Goal: Task Accomplishment & Management: Manage account settings

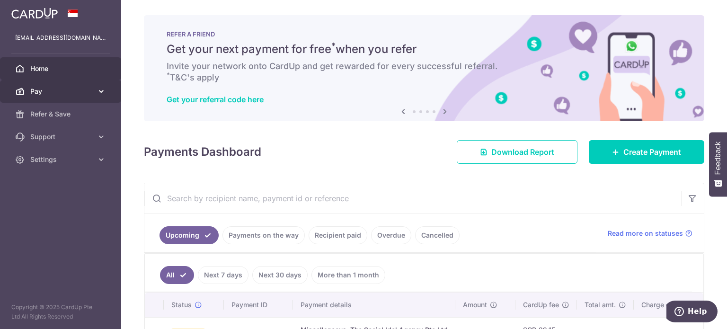
scroll to position [72, 0]
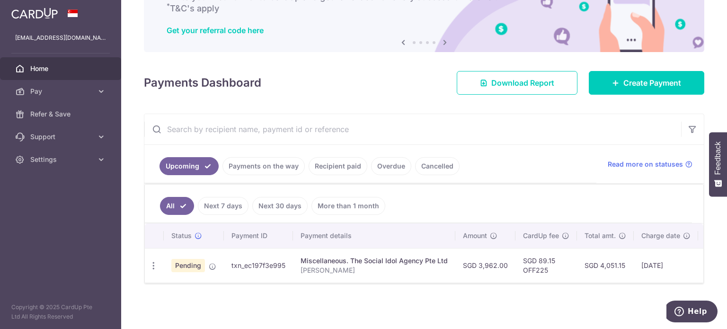
click at [53, 43] on div "bluelynn07@hotmail.com" at bounding box center [60, 38] width 121 height 23
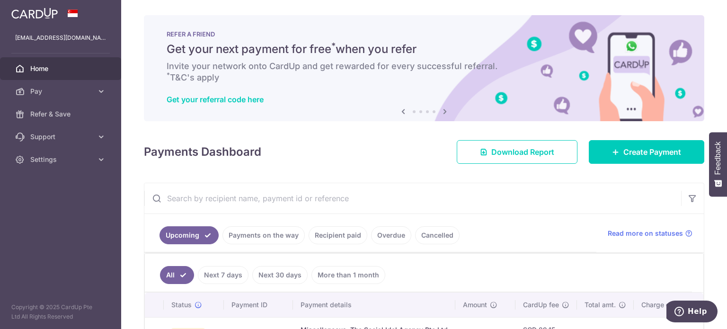
click at [53, 18] on img at bounding box center [34, 13] width 46 height 11
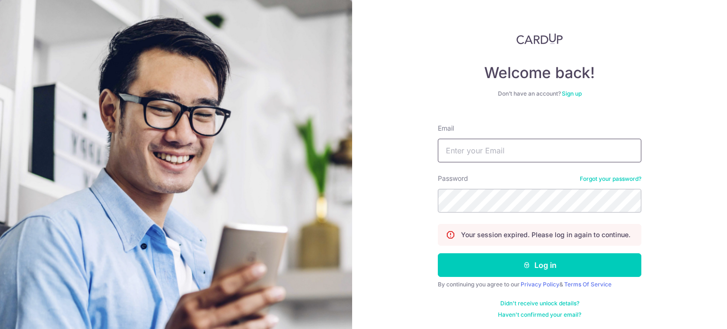
click at [498, 152] on input "Email" at bounding box center [540, 151] width 204 height 24
type input "julynn.b37@gmail.com"
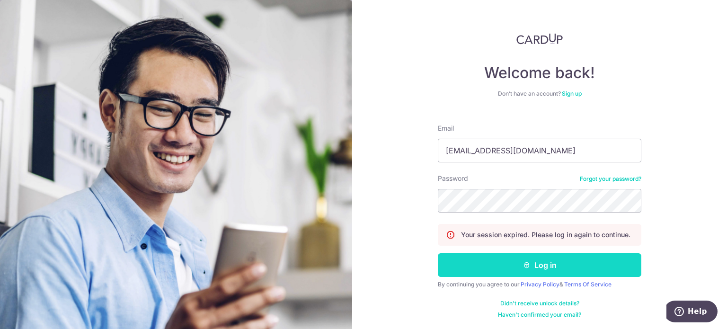
click at [536, 268] on button "Log in" at bounding box center [540, 265] width 204 height 24
